Goal: Task Accomplishment & Management: Manage account settings

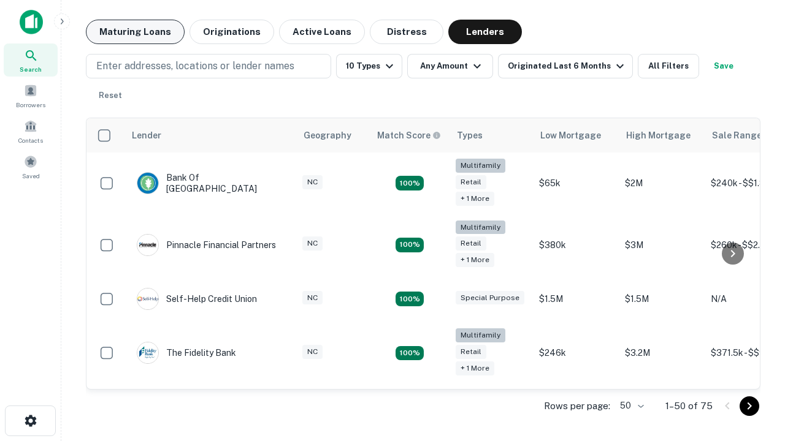
click at [135, 32] on button "Maturing Loans" at bounding box center [135, 32] width 99 height 25
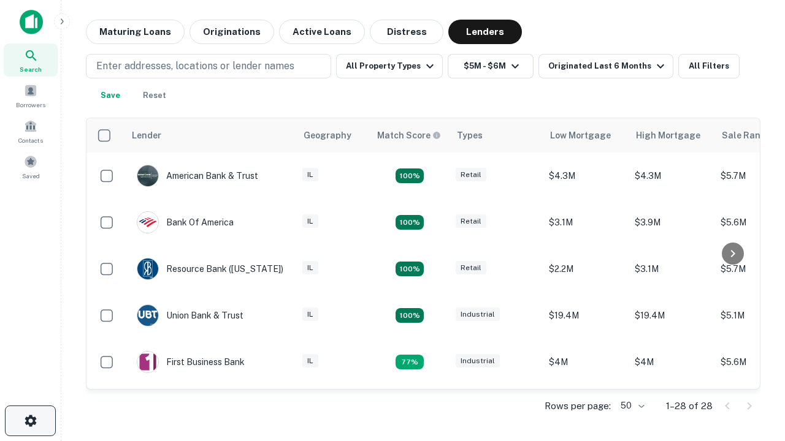
click at [30, 421] on icon "button" at bounding box center [30, 421] width 15 height 15
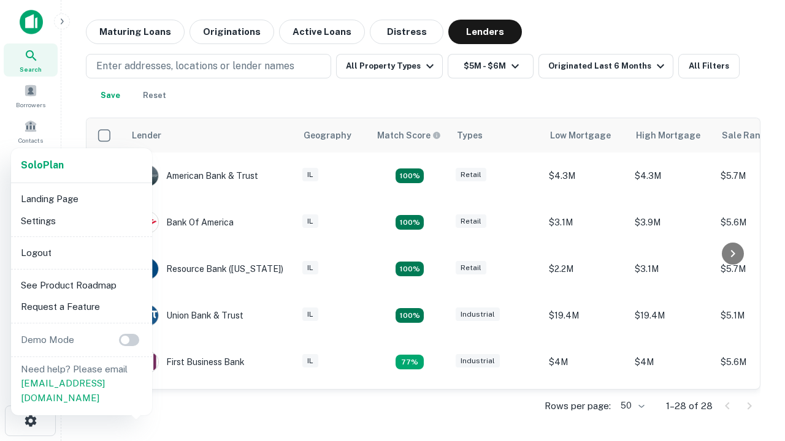
click at [81, 253] on li "Logout" at bounding box center [81, 253] width 131 height 22
